Goal: Information Seeking & Learning: Find specific fact

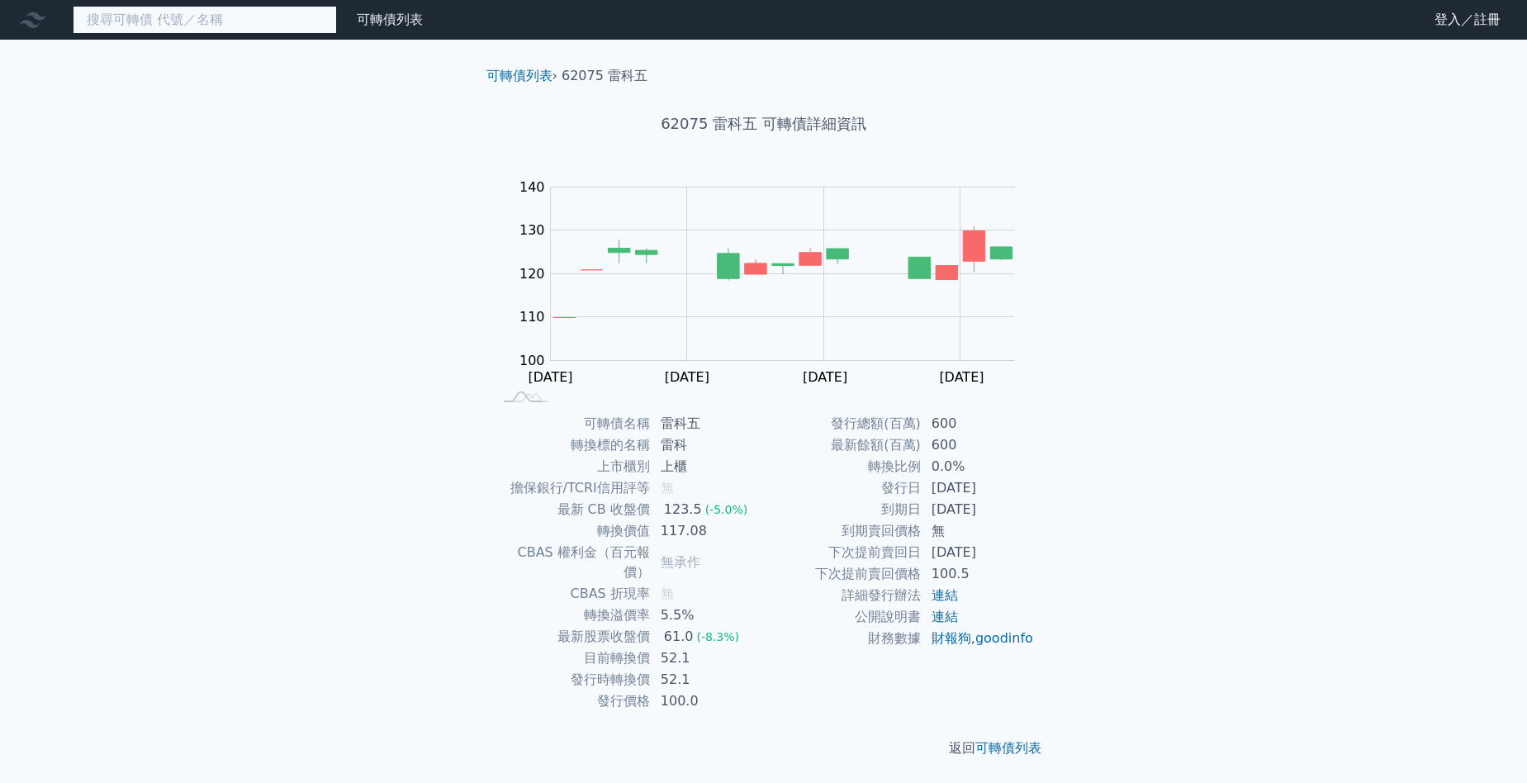
click at [206, 26] on input at bounding box center [205, 20] width 264 height 28
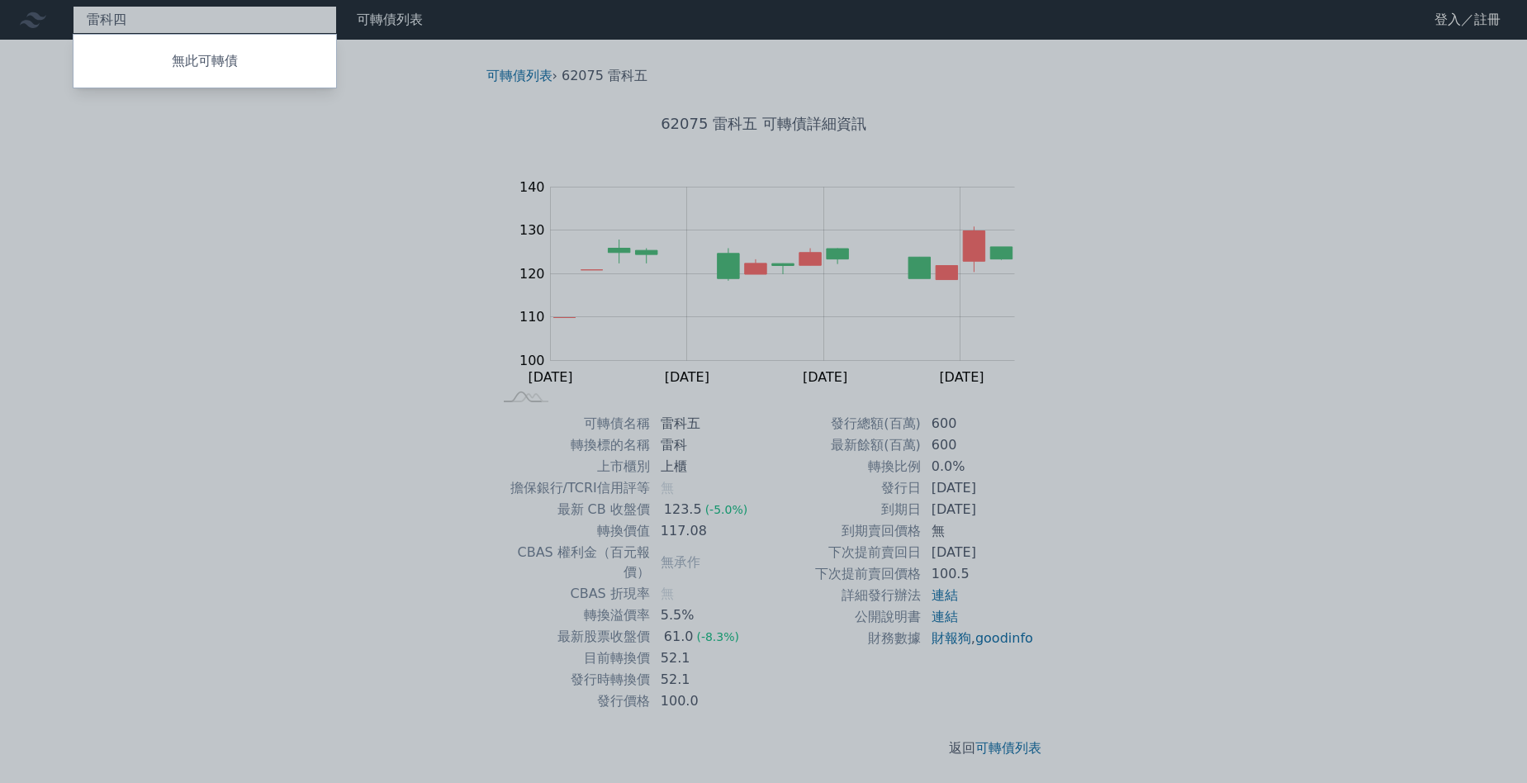
type input "雷科四"
drag, startPoint x: 143, startPoint y: 151, endPoint x: 2, endPoint y: 31, distance: 185.1
click at [143, 151] on div at bounding box center [763, 391] width 1527 height 783
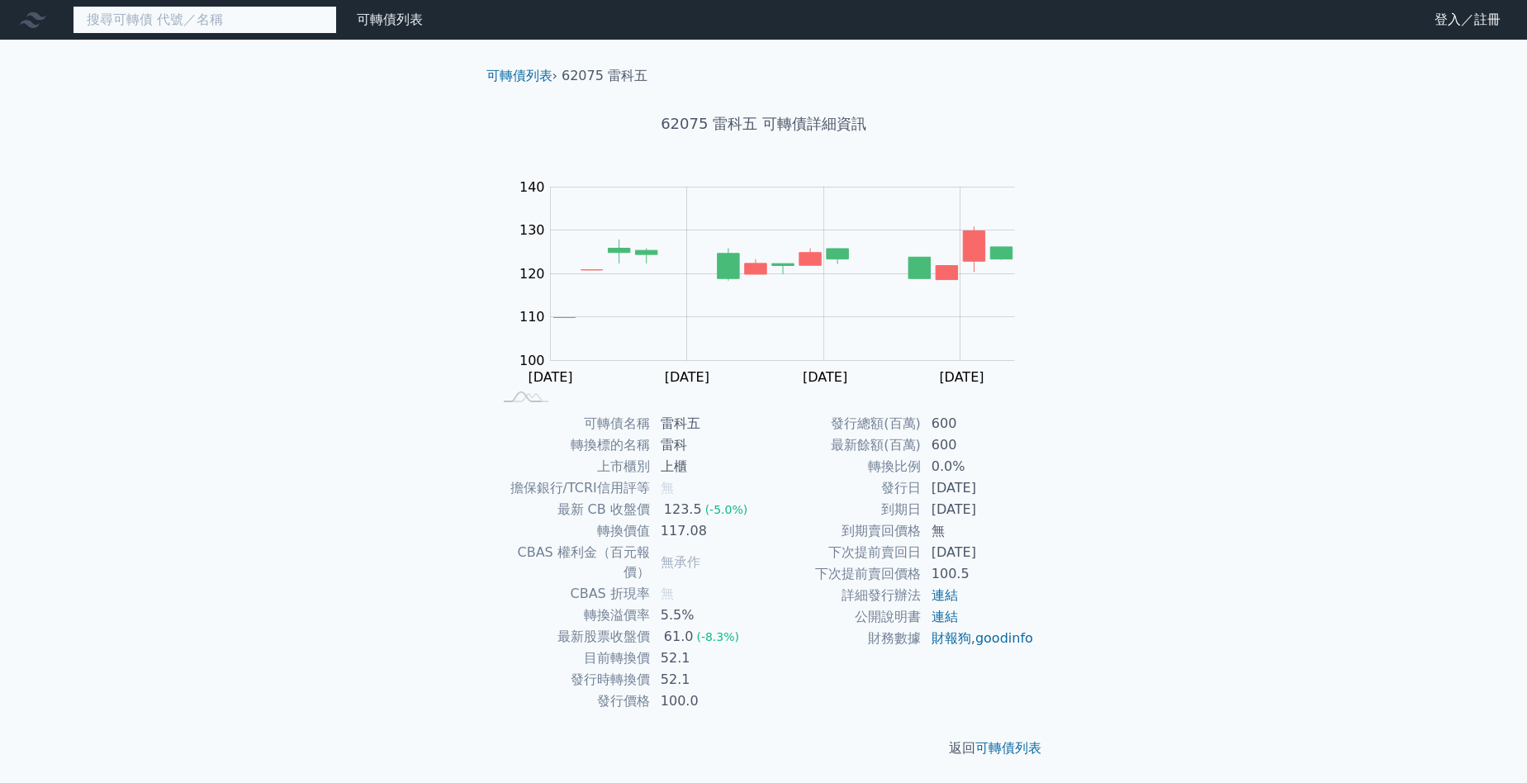
drag, startPoint x: 0, startPoint y: 0, endPoint x: 192, endPoint y: 21, distance: 193.6
click at [192, 24] on input at bounding box center [205, 20] width 264 height 28
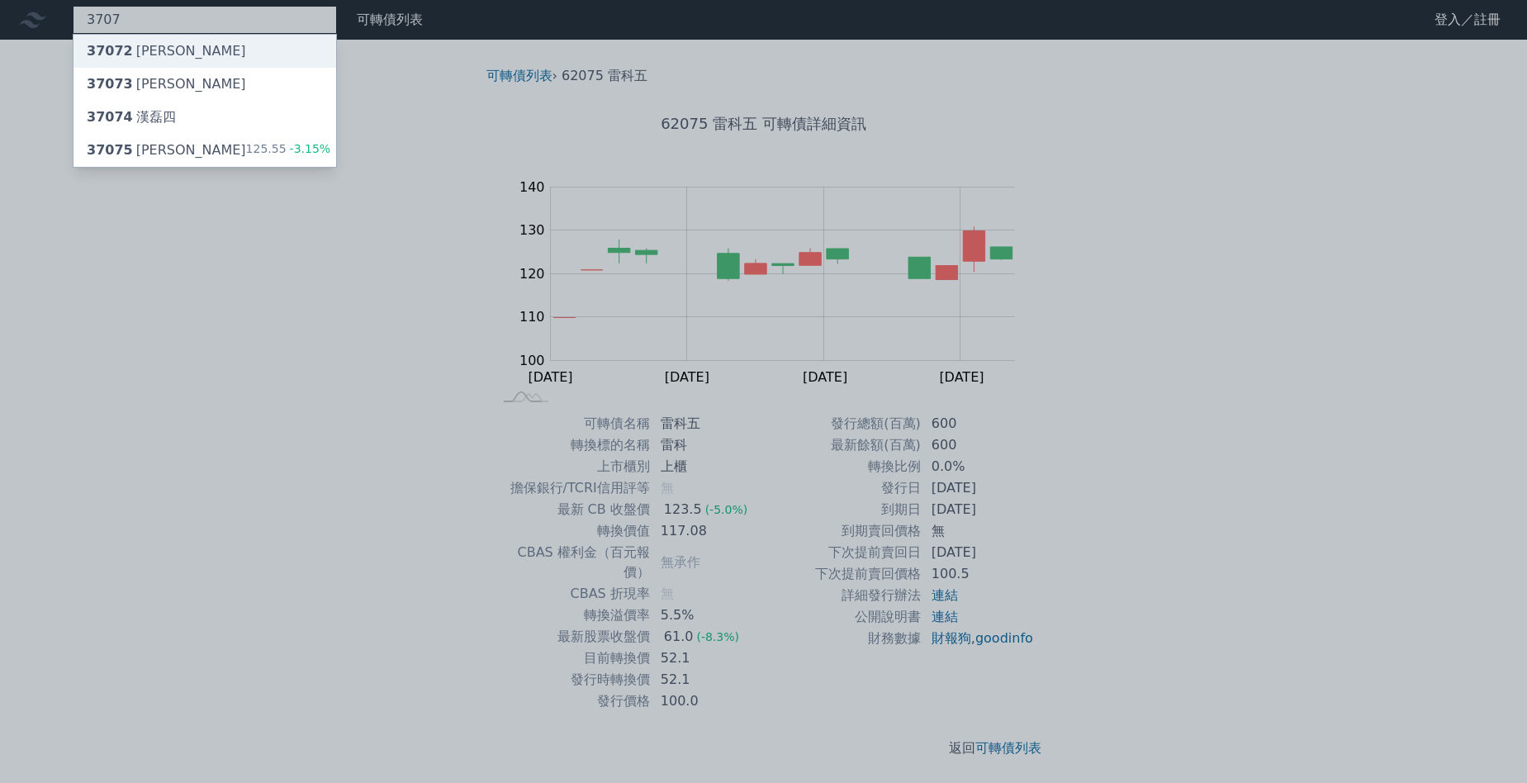
type input "3707"
click at [185, 58] on div "37072 漢磊二" at bounding box center [204, 51] width 263 height 33
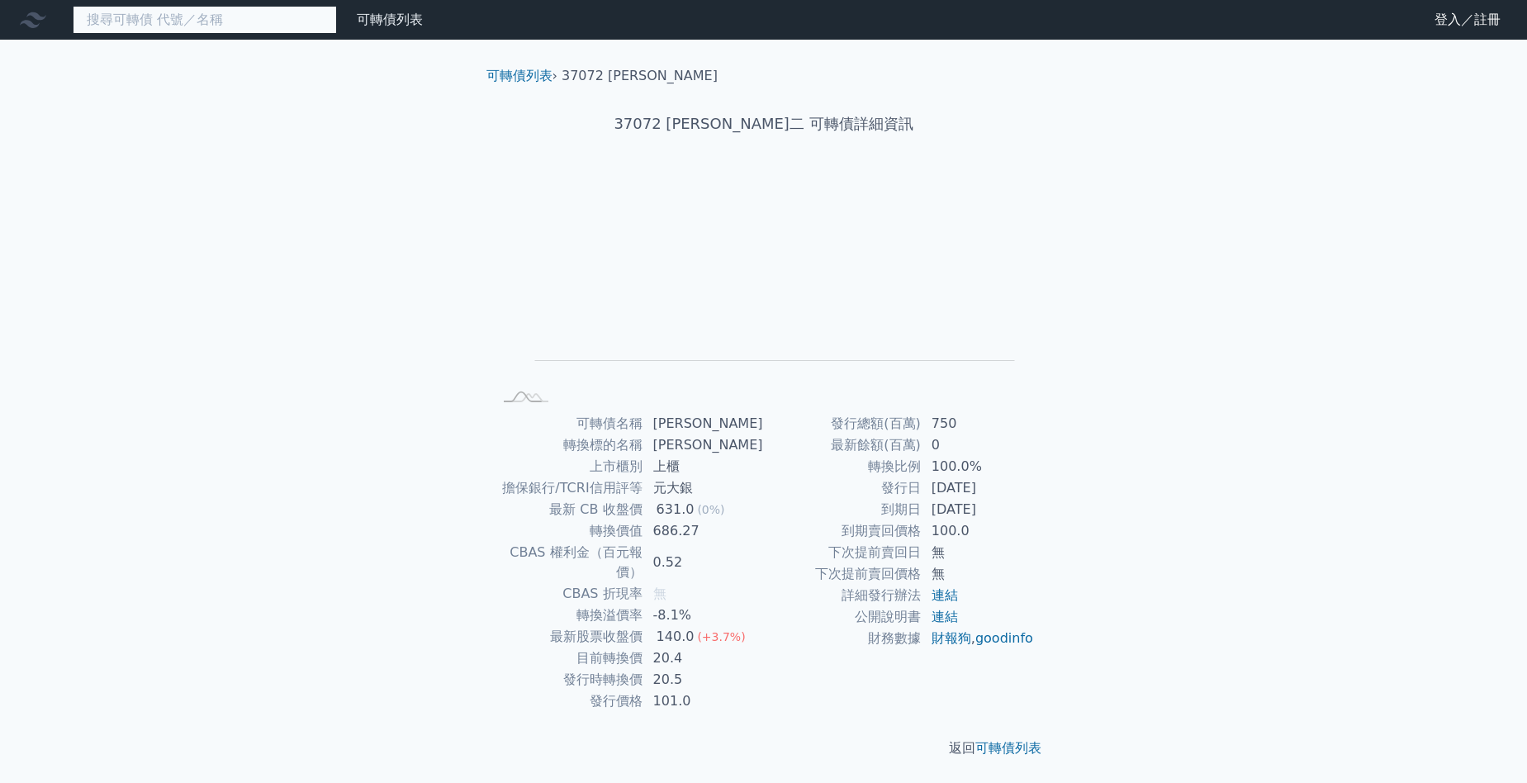
click at [177, 22] on input at bounding box center [205, 20] width 264 height 28
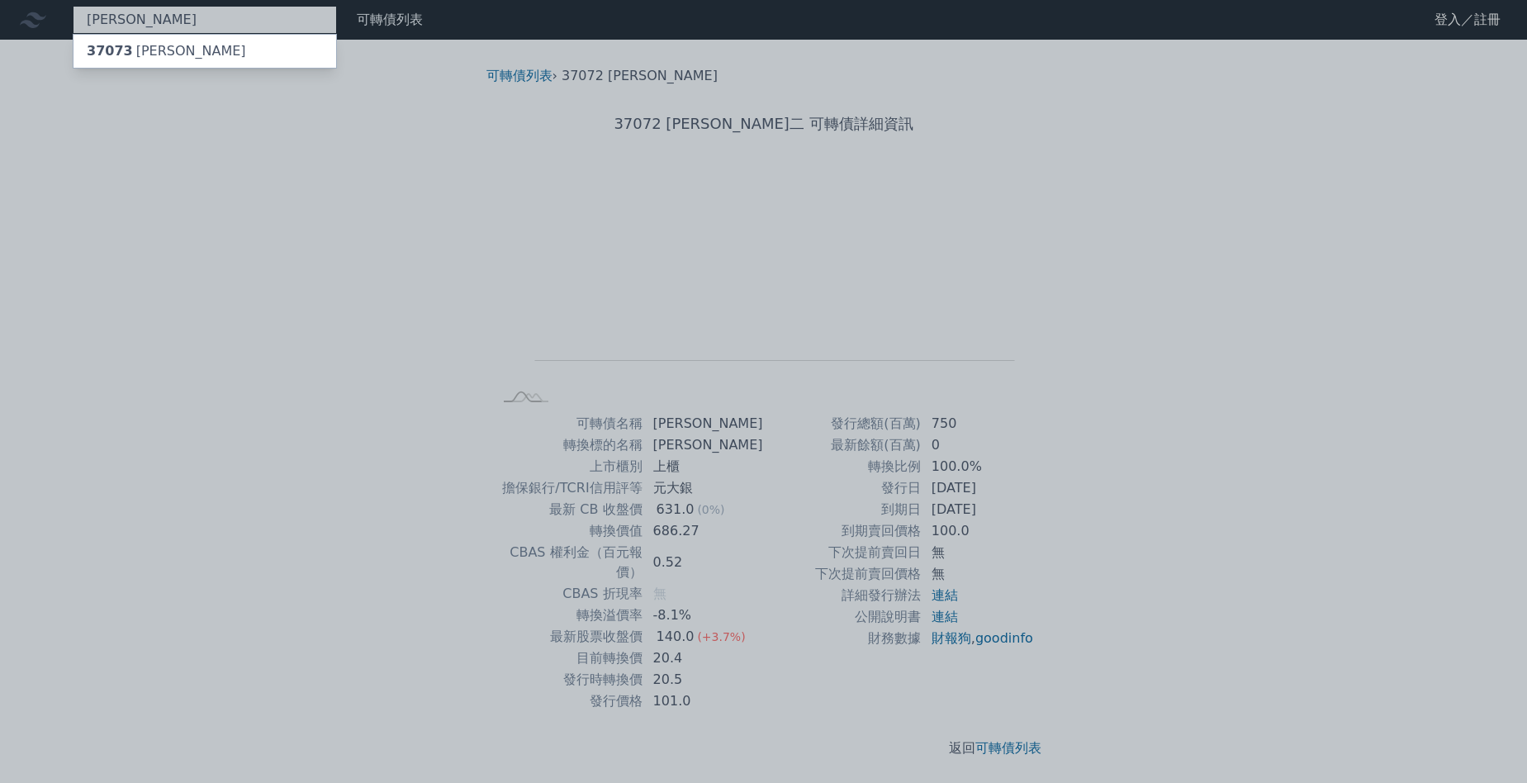
type input "漢磊三"
click at [186, 48] on div "37073 漢磊三" at bounding box center [204, 51] width 263 height 33
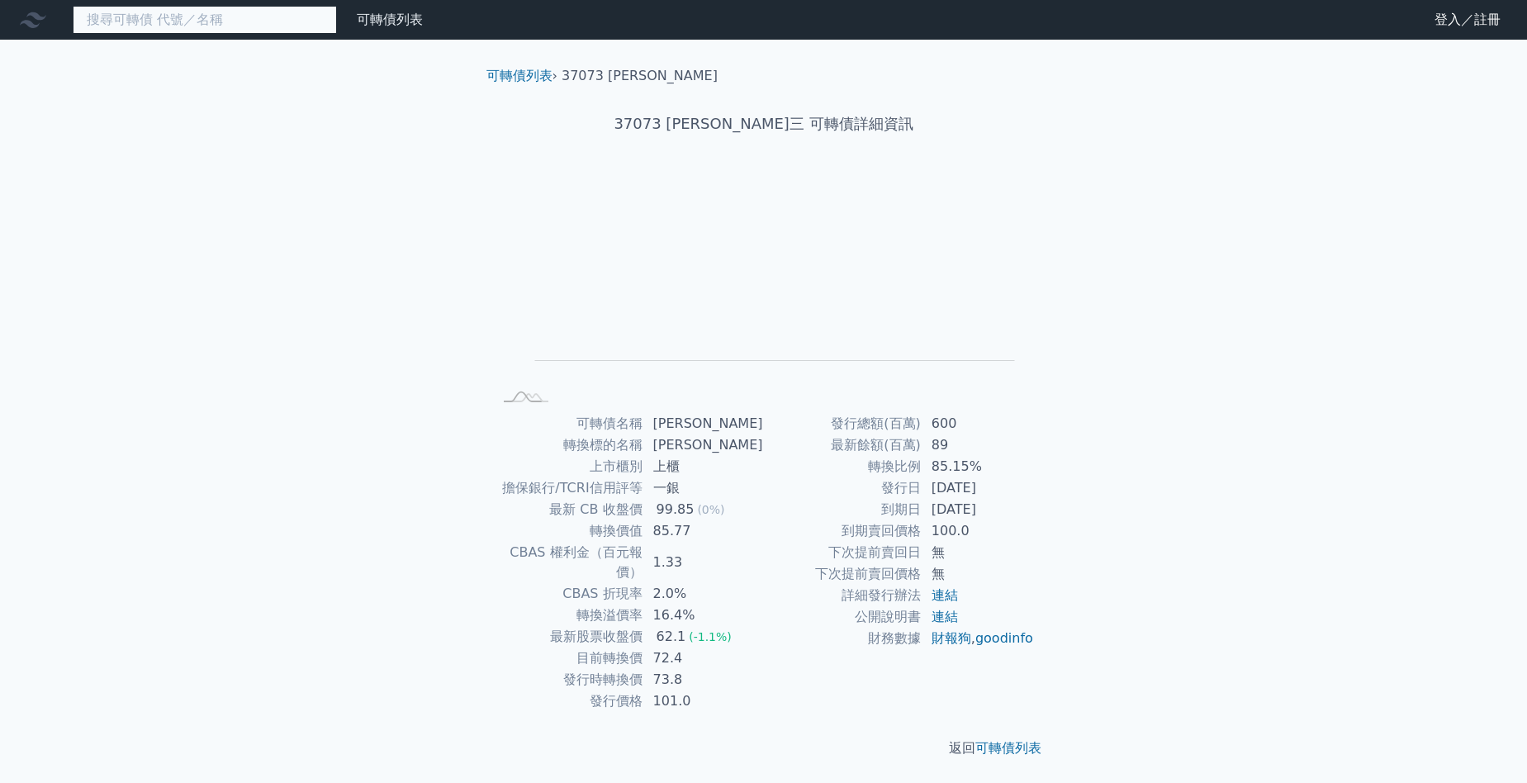
click at [140, 32] on input at bounding box center [205, 20] width 264 height 28
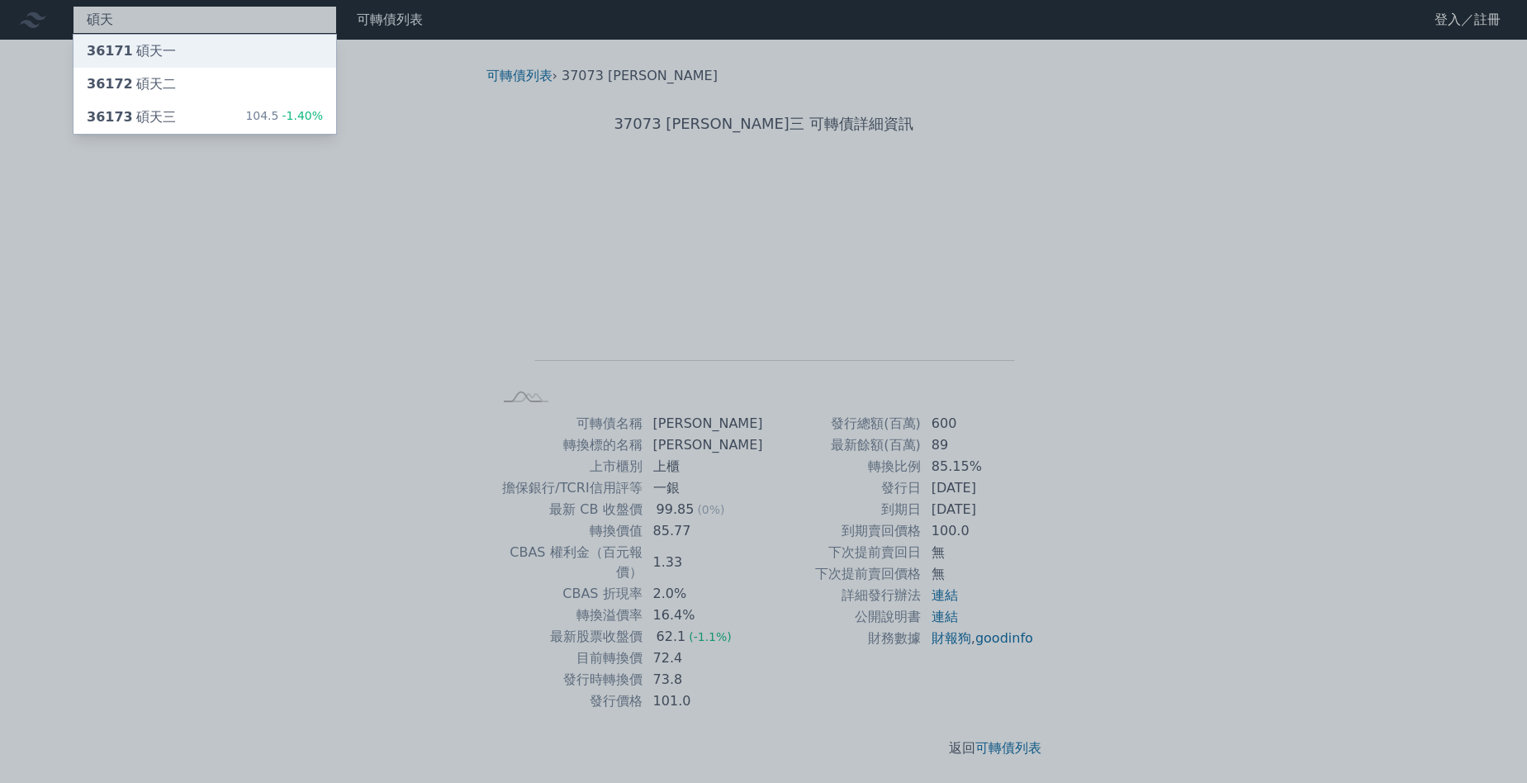
type input "碩天"
click at [201, 54] on div "36171 碩天一" at bounding box center [204, 51] width 263 height 33
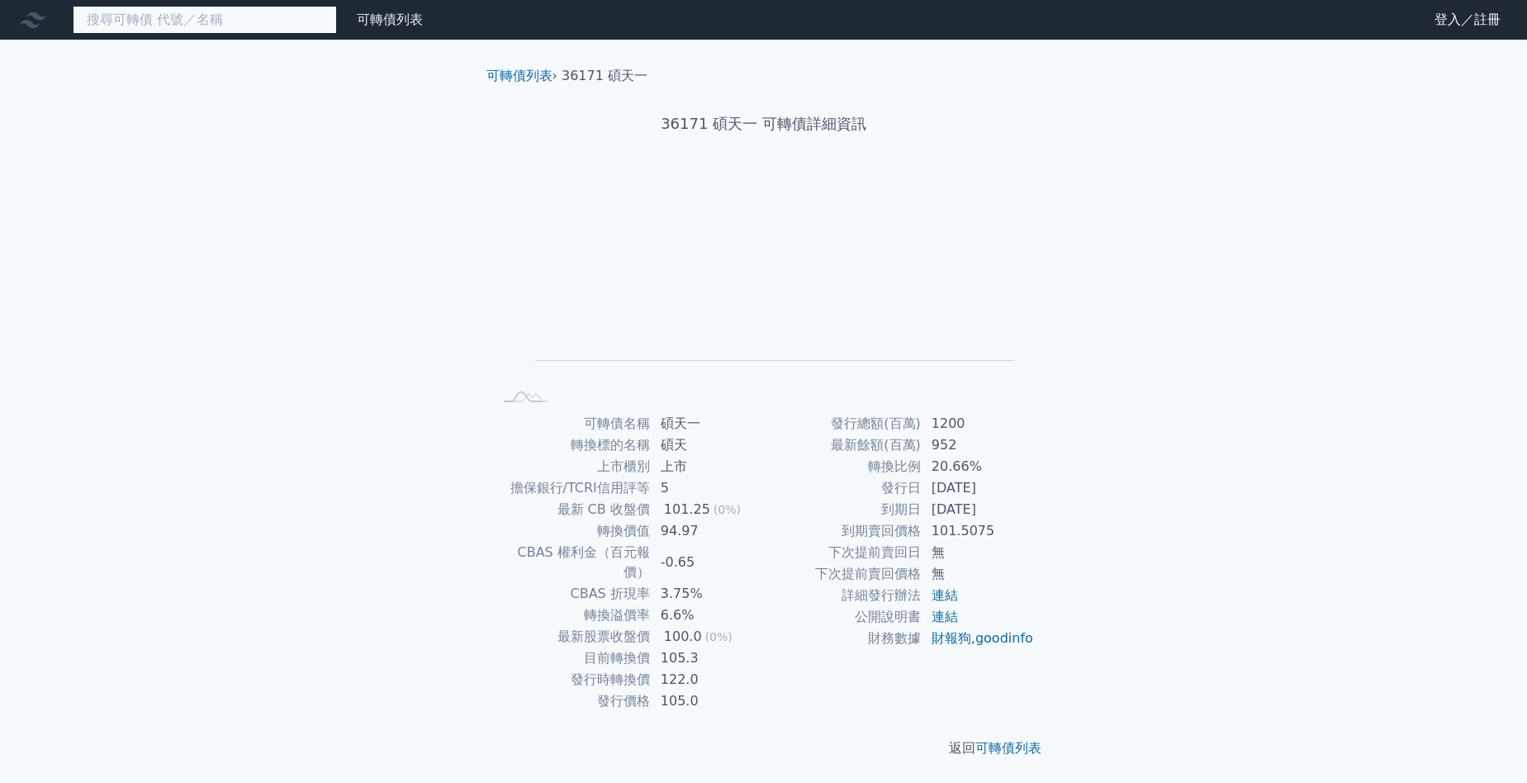
drag, startPoint x: 168, startPoint y: 20, endPoint x: 155, endPoint y: 25, distance: 14.1
click at [168, 20] on input at bounding box center [205, 20] width 264 height 28
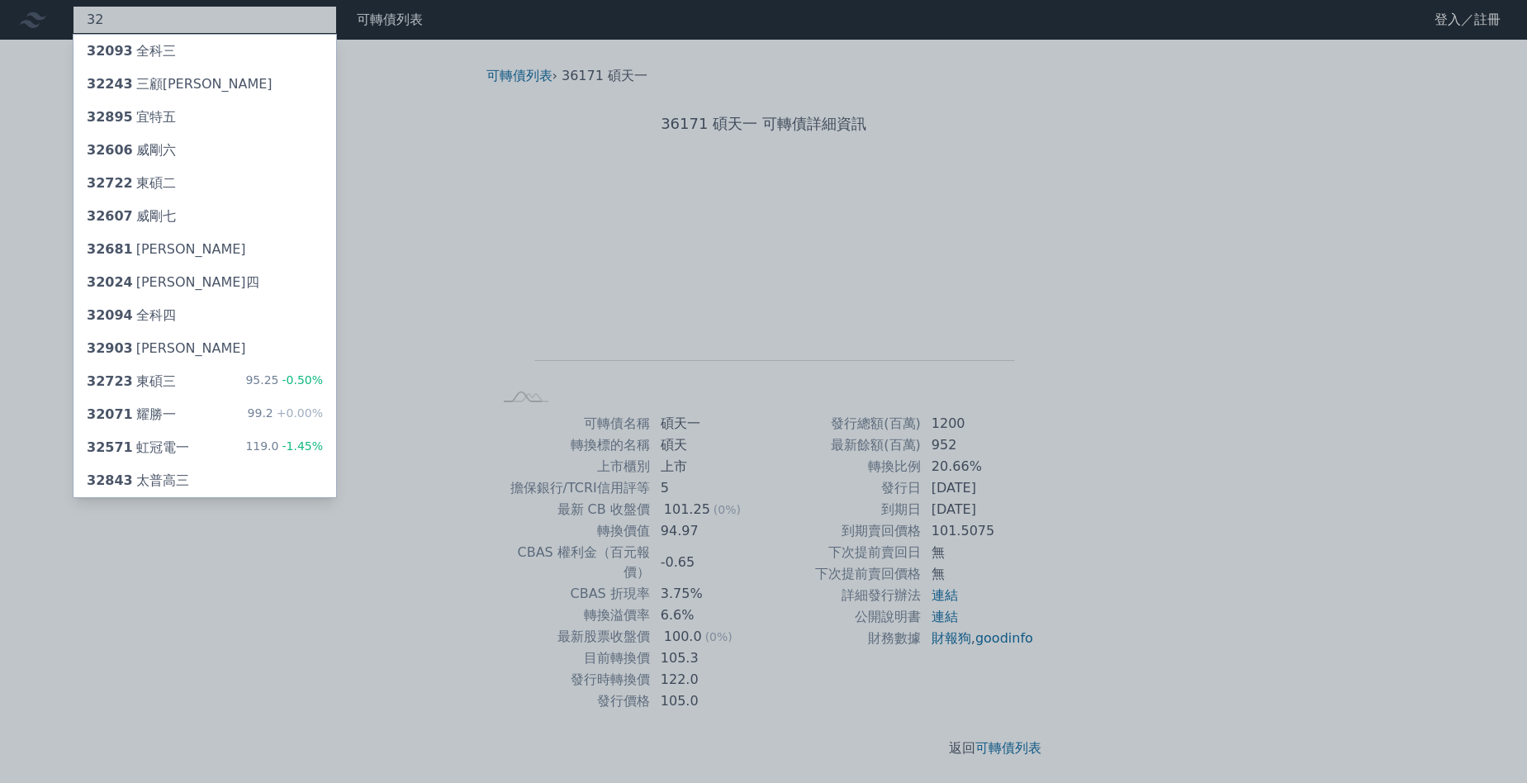
type input "3"
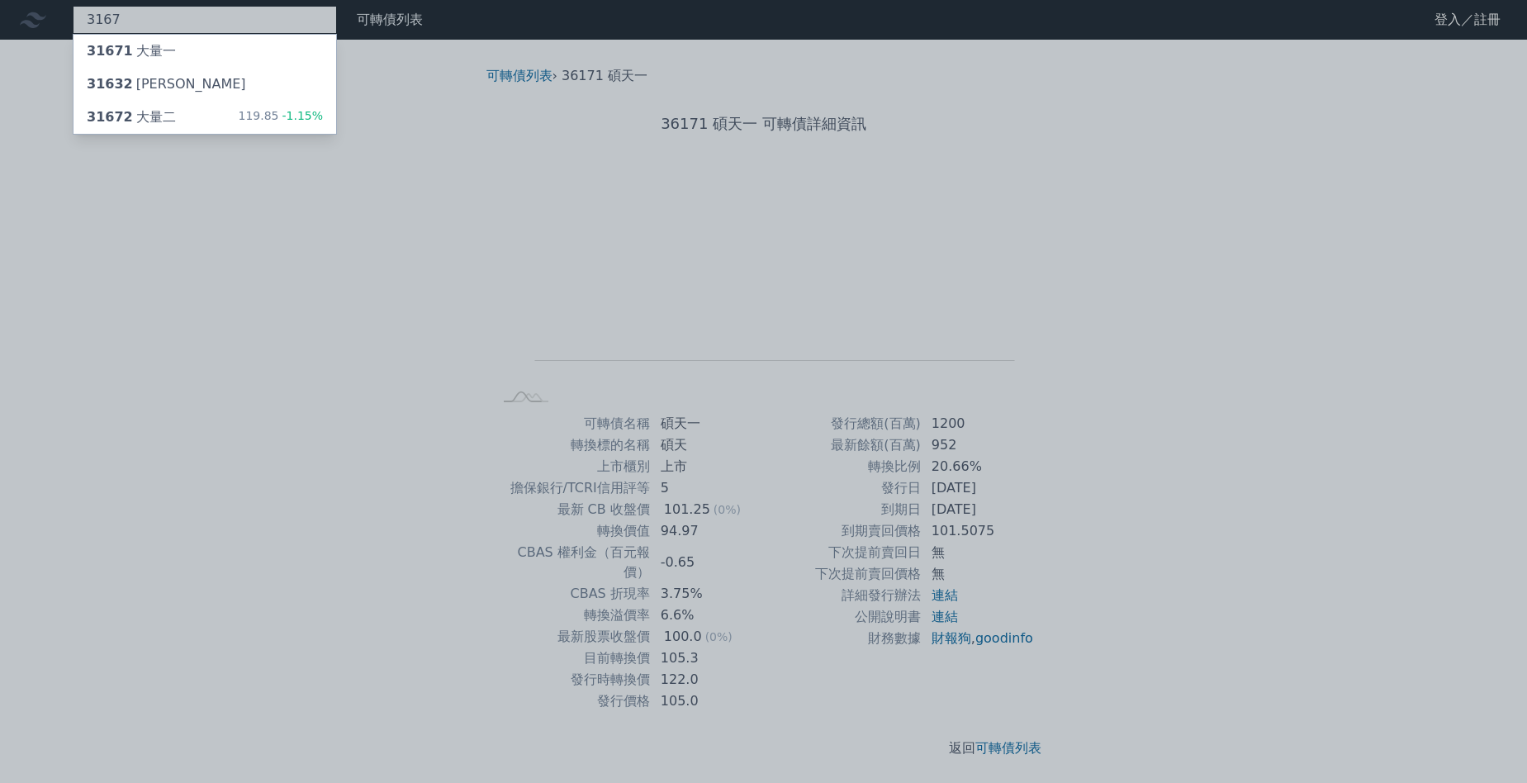
type input "3167"
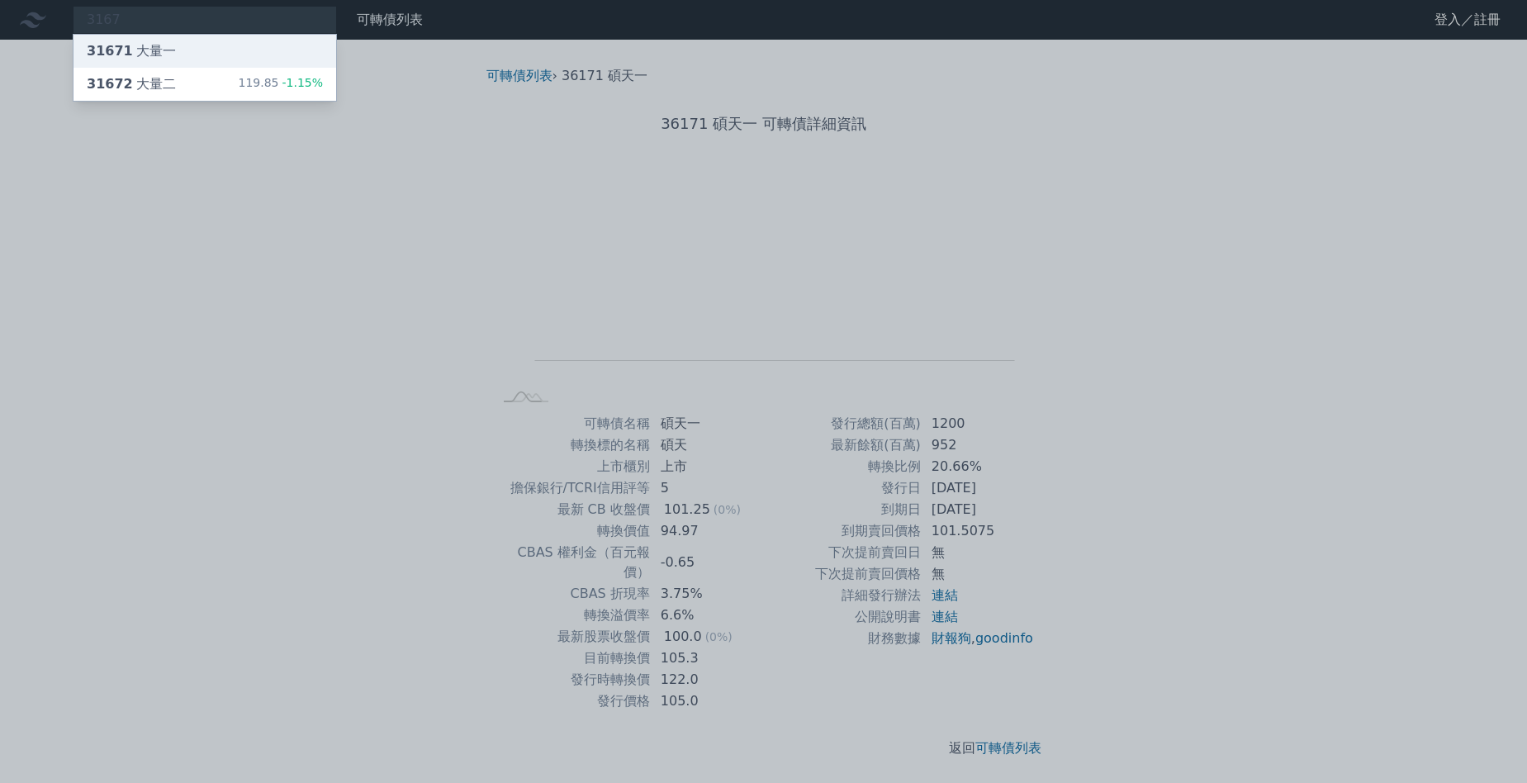
click at [185, 46] on div "31671 大量一" at bounding box center [204, 51] width 263 height 33
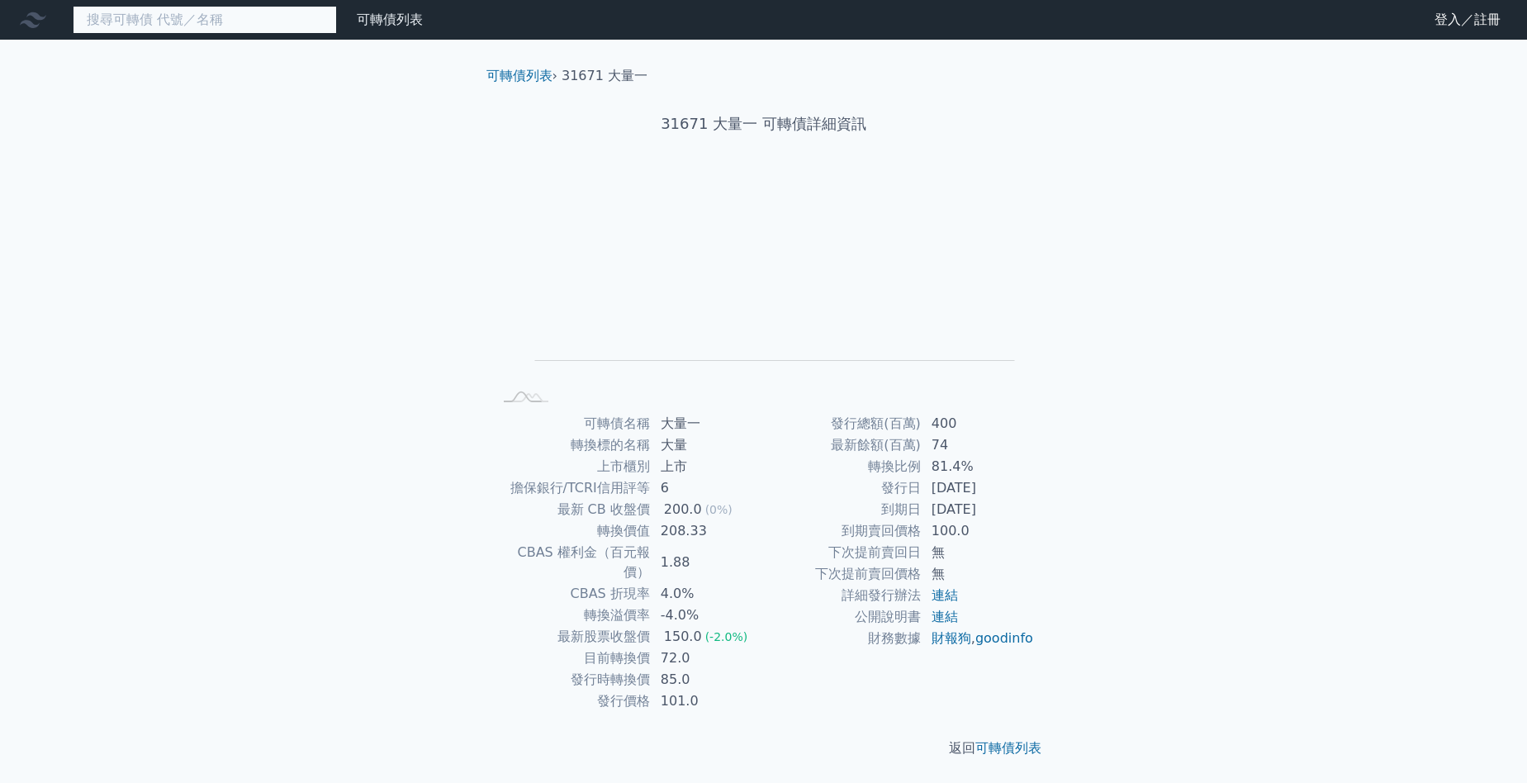
click at [151, 17] on input at bounding box center [205, 20] width 264 height 28
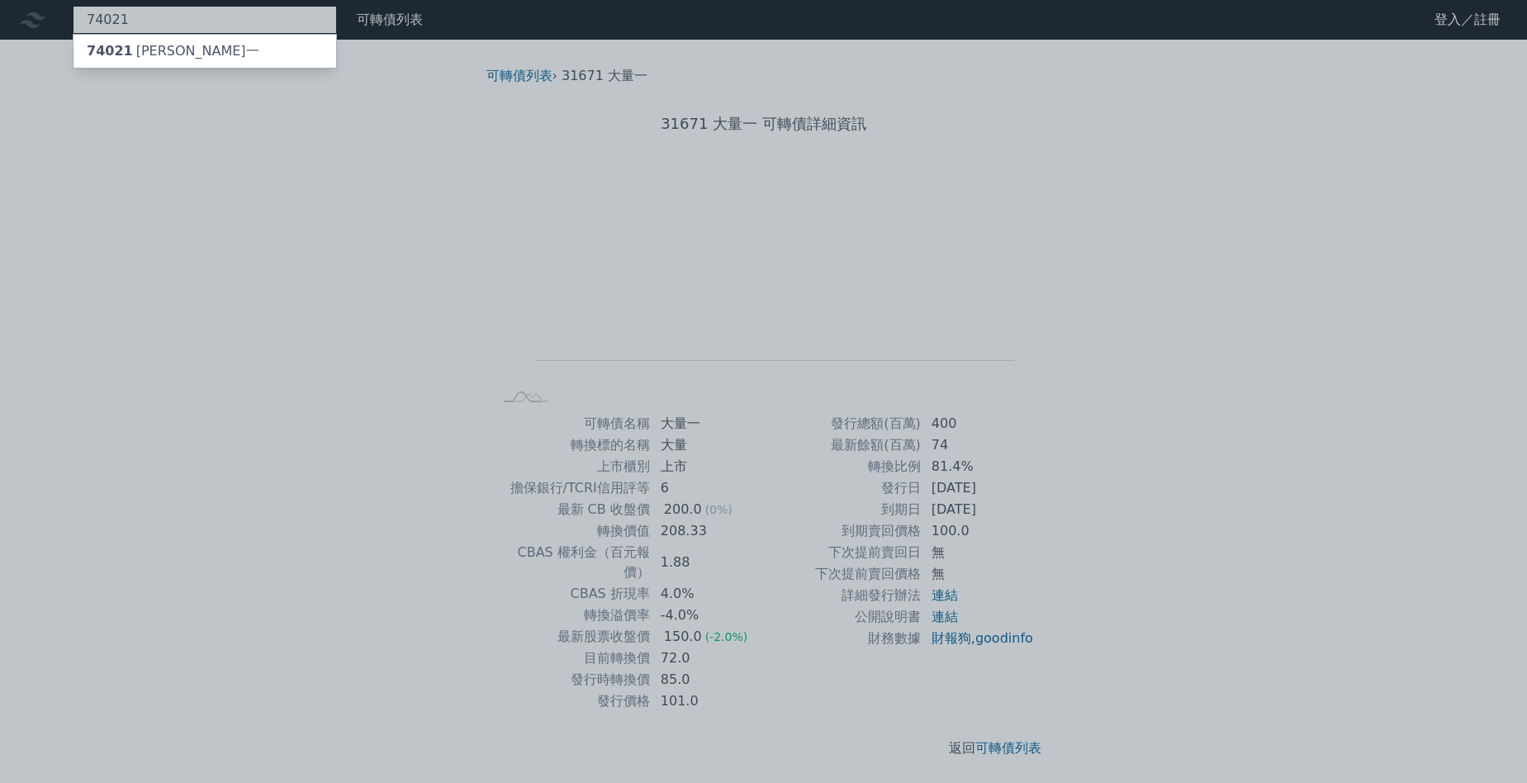
type input "74021"
click at [110, 58] on span "74021" at bounding box center [110, 51] width 46 height 16
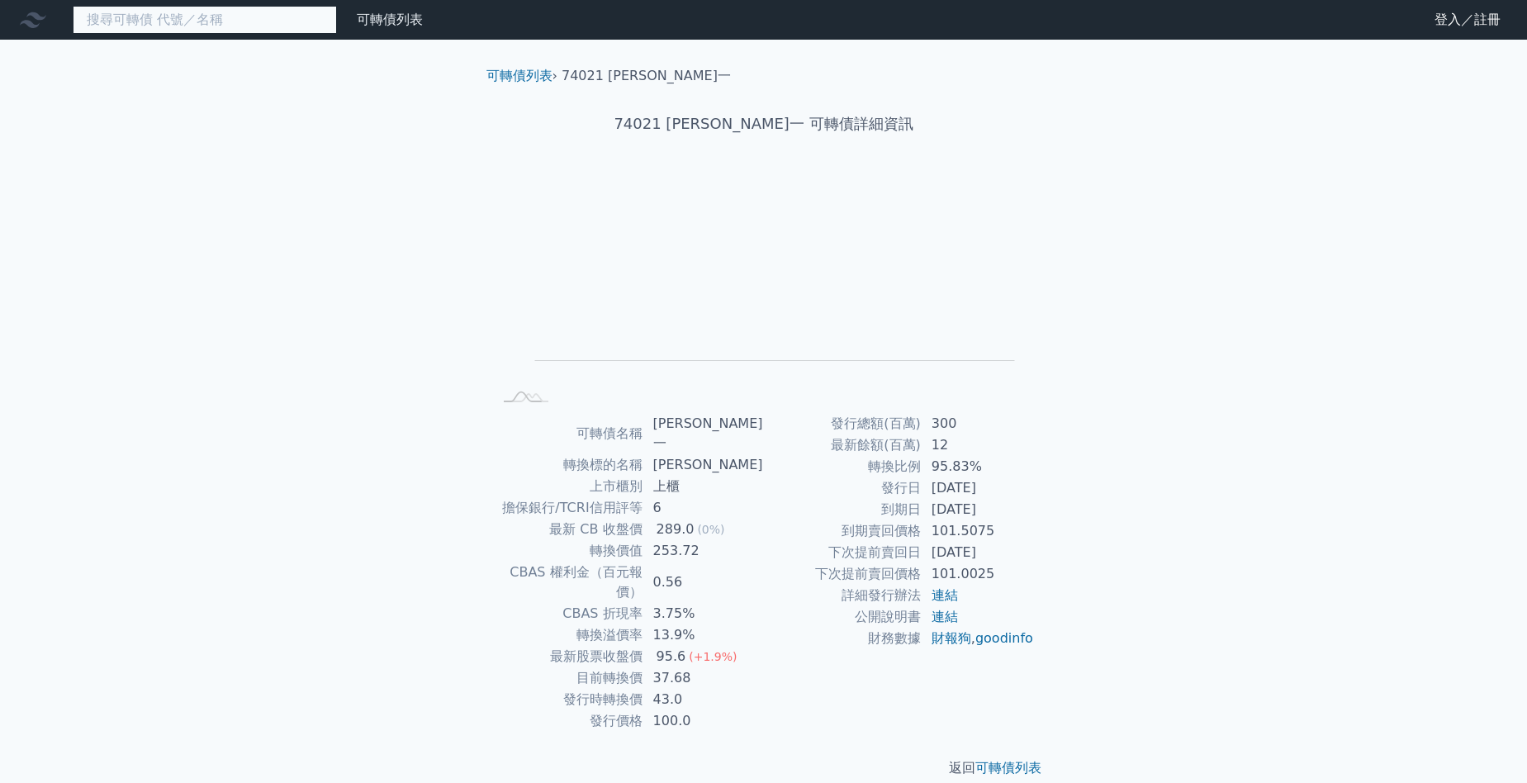
drag, startPoint x: 268, startPoint y: 23, endPoint x: 232, endPoint y: 25, distance: 36.4
click at [268, 23] on input at bounding box center [205, 20] width 264 height 28
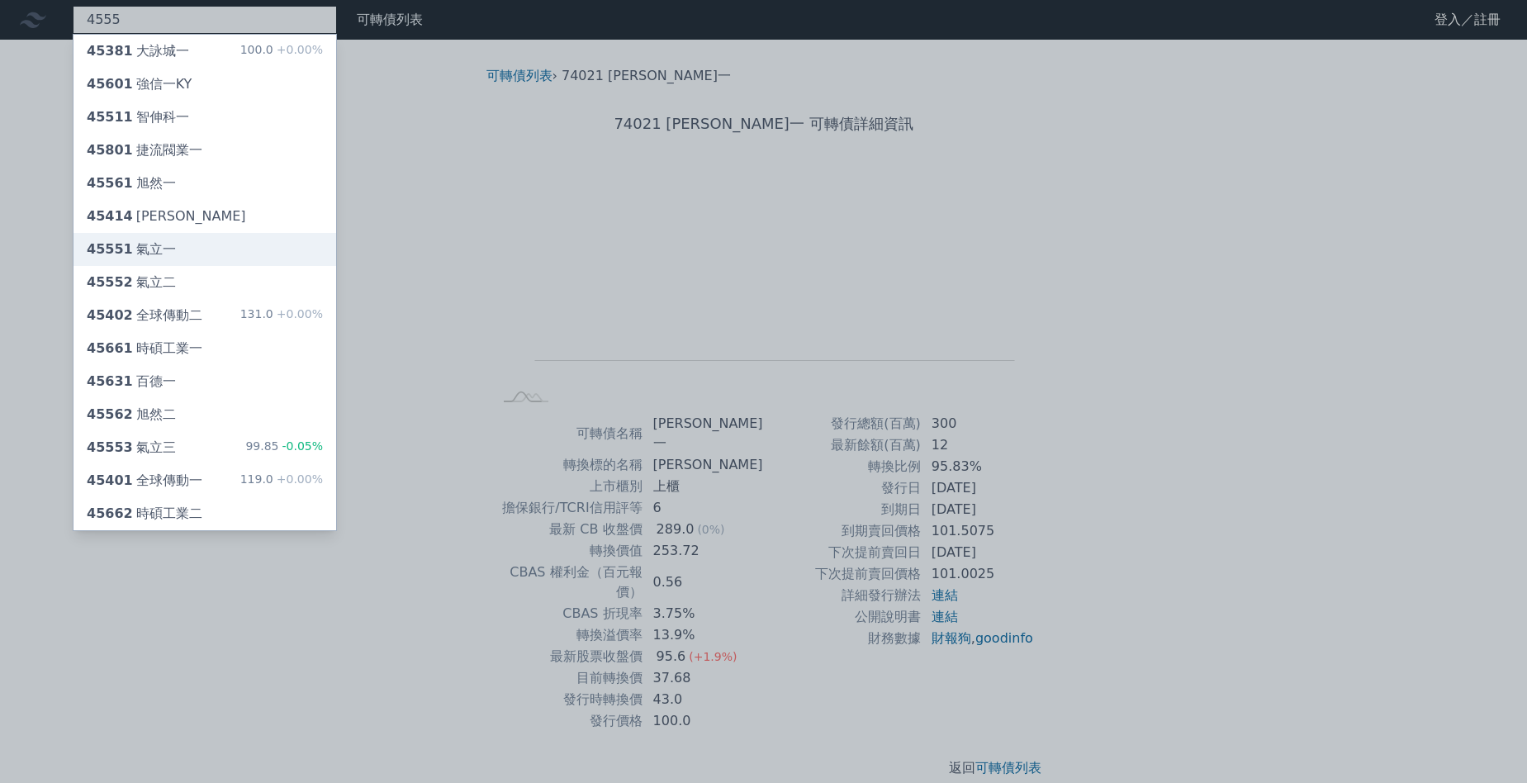
type input "4555"
click at [215, 256] on div "45551 氣立一" at bounding box center [204, 249] width 263 height 33
